Goal: Information Seeking & Learning: Learn about a topic

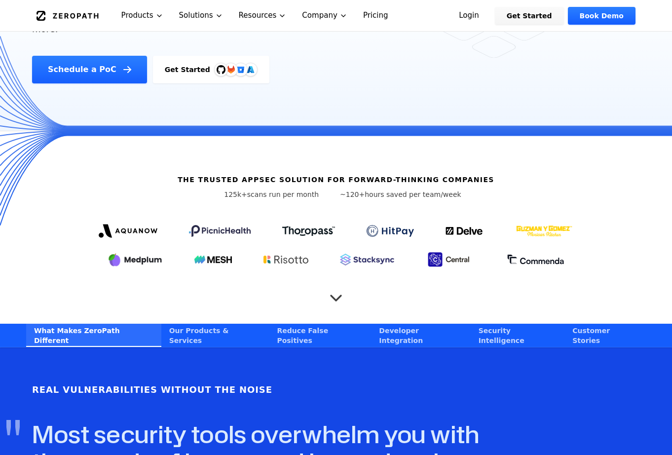
scroll to position [218, 0]
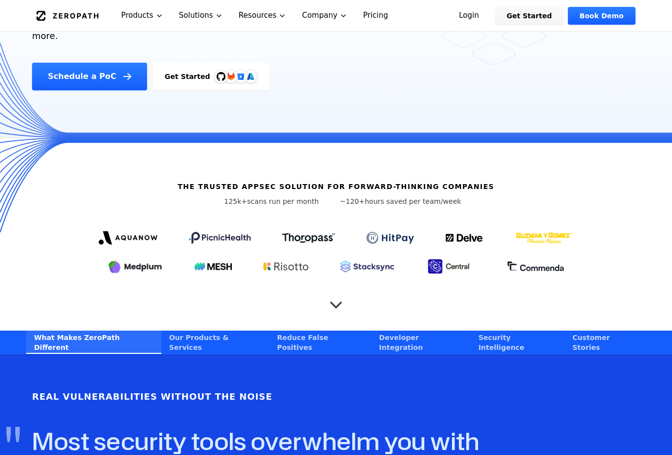
click at [338, 290] on icon "Scroll to next section" at bounding box center [336, 300] width 20 height 20
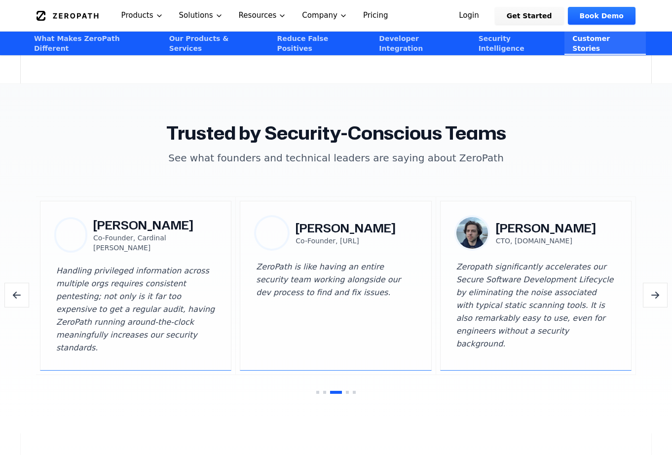
scroll to position [2773, 0]
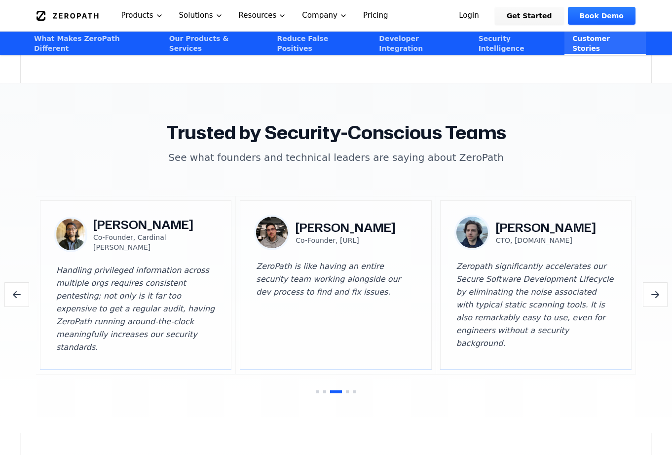
click at [653, 289] on icon "Next testimonials" at bounding box center [655, 295] width 12 height 12
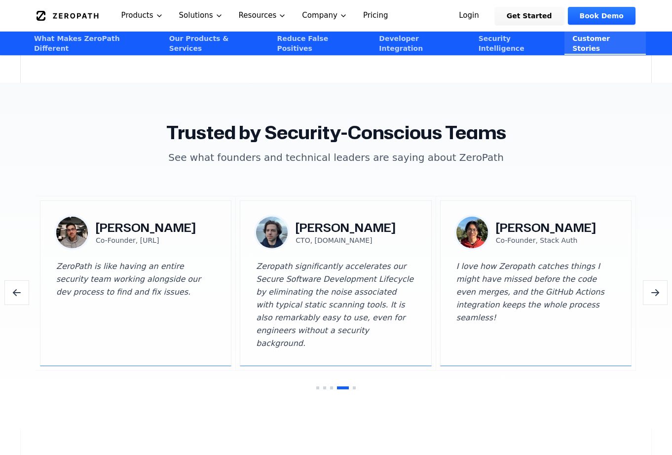
click at [653, 280] on button "Next testimonials" at bounding box center [655, 292] width 25 height 25
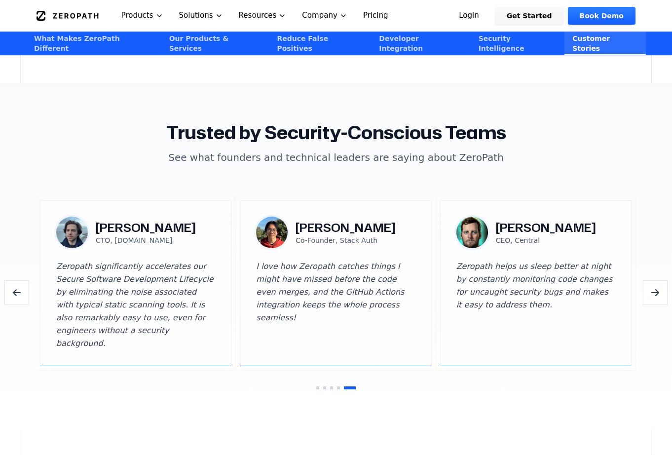
click at [653, 280] on button "Next testimonials" at bounding box center [655, 292] width 25 height 25
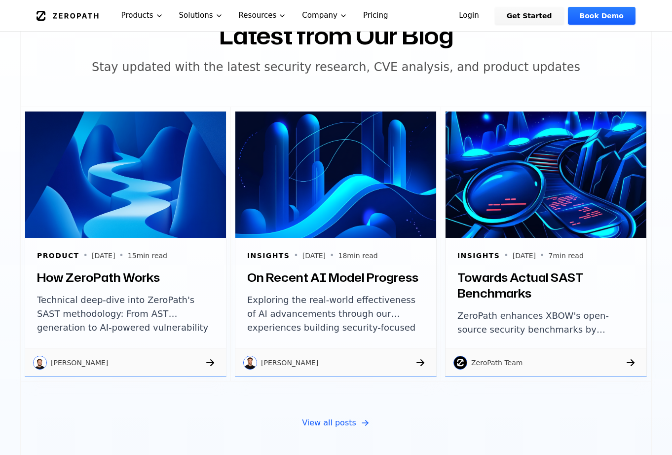
scroll to position [3215, 0]
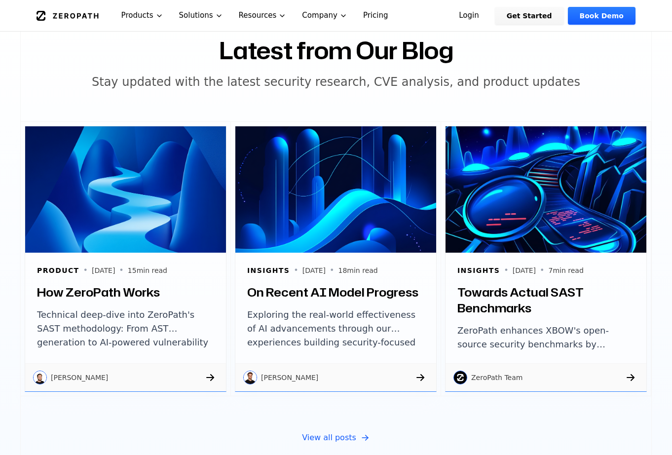
click at [130, 253] on div "Product • [DATE] • 15 min read How ZeroPath Works Technical deep-dive into Zero…" at bounding box center [125, 308] width 201 height 111
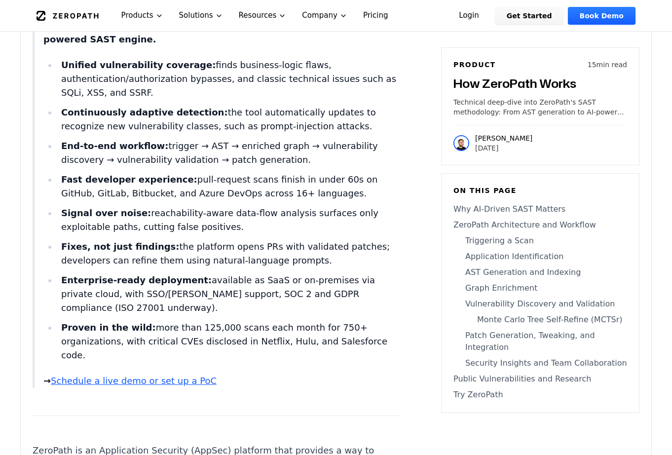
scroll to position [498, 0]
